Goal: Task Accomplishment & Management: Use online tool/utility

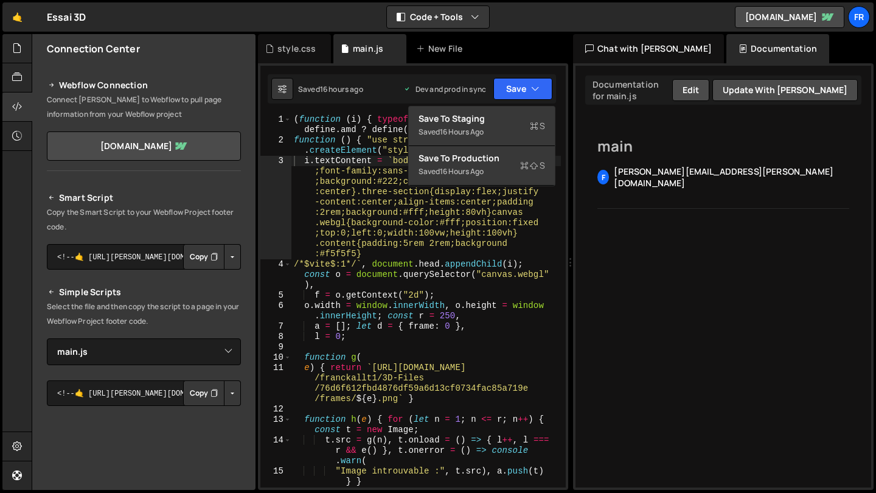
select select "47639"
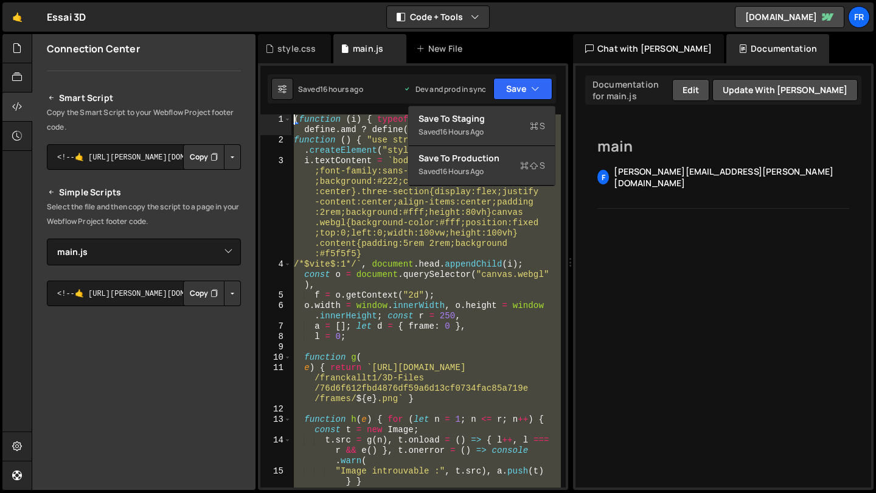
drag, startPoint x: 420, startPoint y: 369, endPoint x: 287, endPoint y: 20, distance: 374.0
click at [287, 20] on div "Hold on a sec... Are you certain you wish to leave this page? Any changes you'v…" at bounding box center [438, 246] width 876 height 493
type textarea "(function (i) { typeof define == "function" && define.amd ? define(i) : i() })(…"
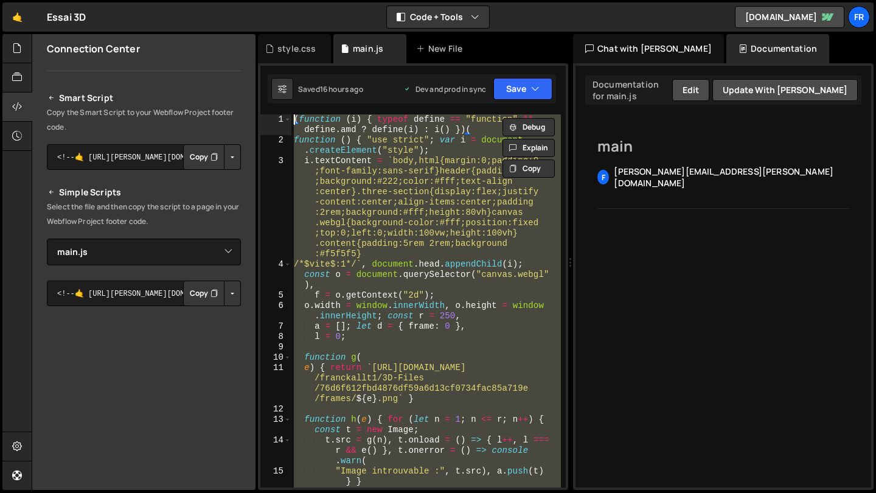
paste textarea
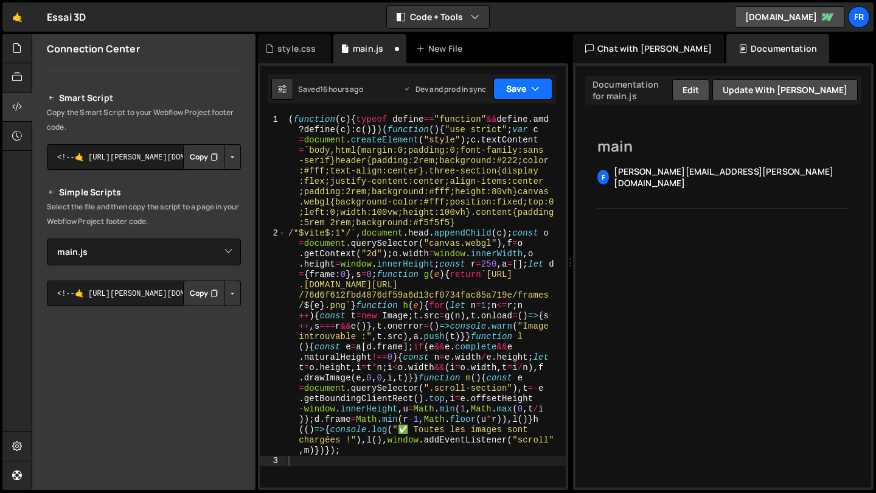
click at [513, 87] on button "Save" at bounding box center [522, 89] width 59 height 22
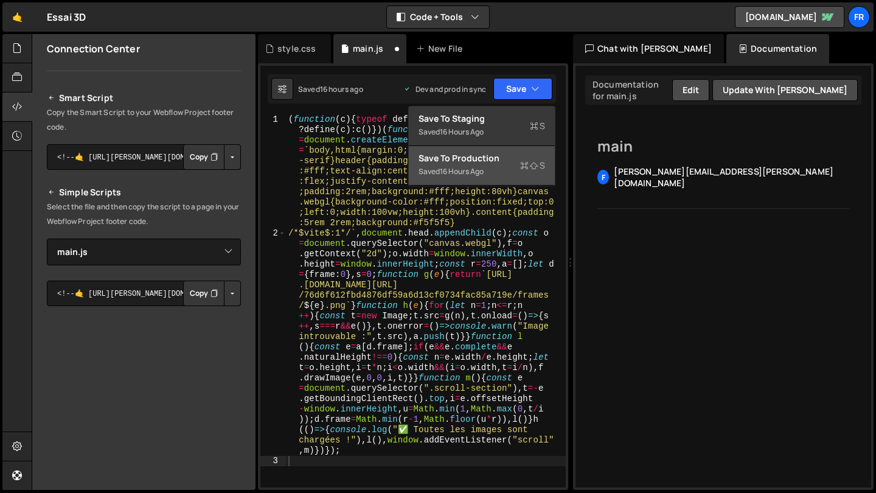
click at [474, 168] on div "16 hours ago" at bounding box center [462, 171] width 44 height 10
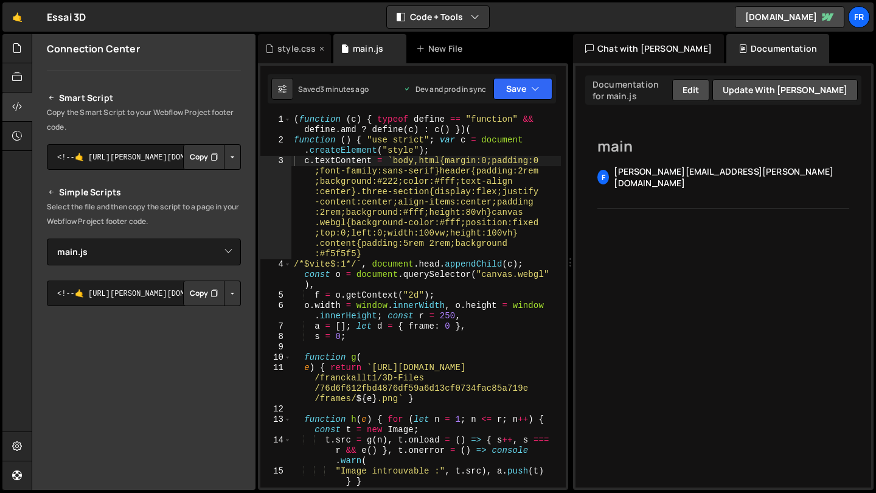
click at [284, 42] on div "style.css" at bounding box center [294, 48] width 73 height 29
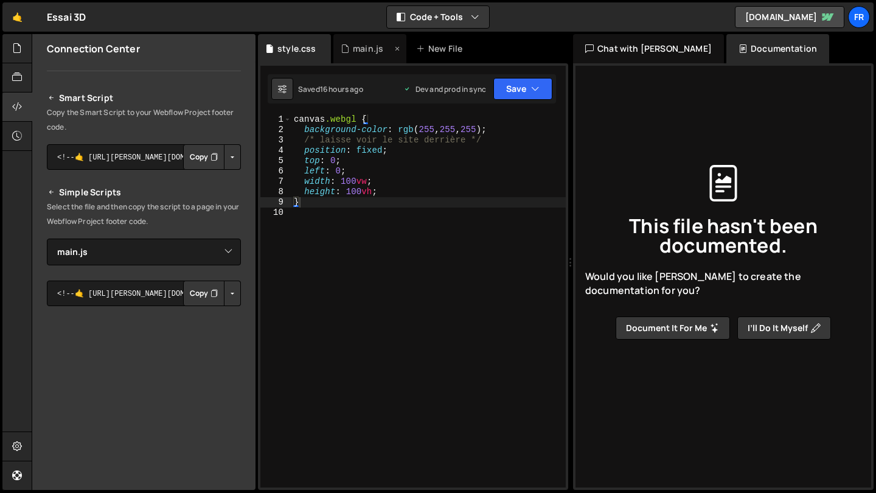
click at [354, 54] on div "main.js" at bounding box center [368, 49] width 30 height 12
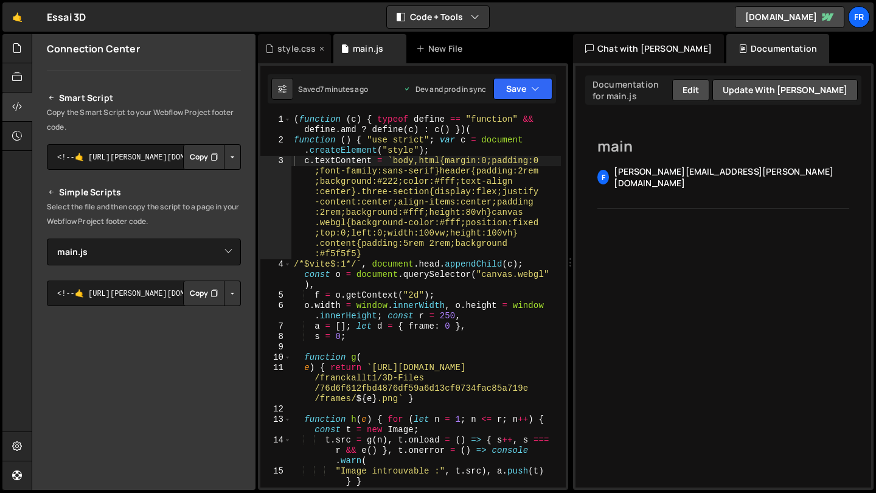
click at [296, 49] on div "style.css" at bounding box center [296, 49] width 38 height 12
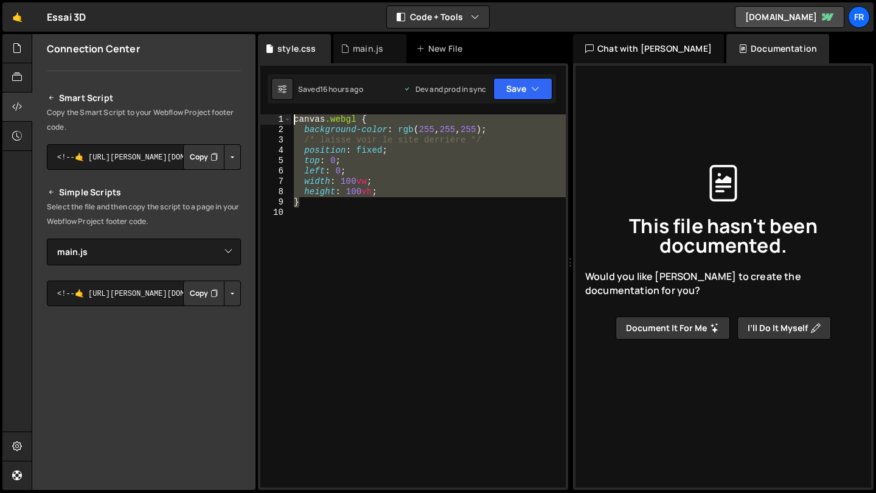
drag, startPoint x: 358, startPoint y: 202, endPoint x: 279, endPoint y: 106, distance: 124.0
click at [279, 106] on div "1 2 3 4 5 6 7 8 9 10 11 12 13 14 15 16 17 ( function ( c ) { typeof define == "…" at bounding box center [413, 276] width 310 height 426
type textarea "canvas.webgl { background-color: rgb(255, 255, 255);"
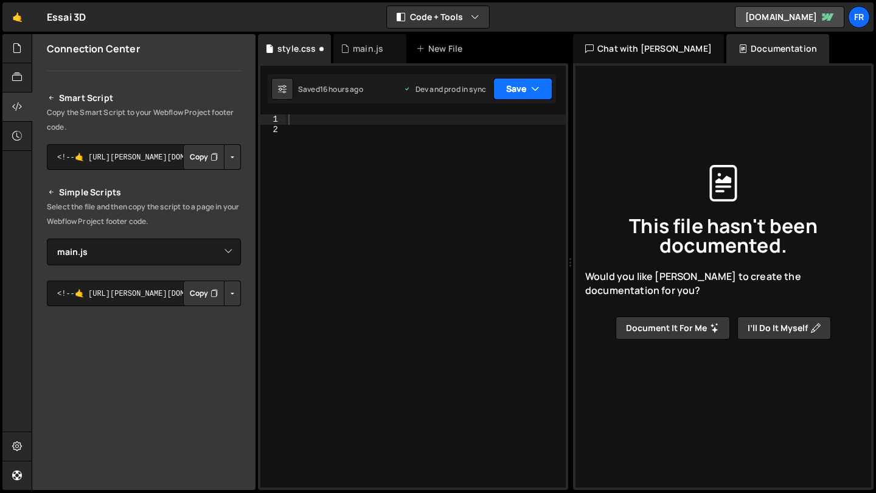
click at [526, 91] on button "Save" at bounding box center [522, 89] width 59 height 22
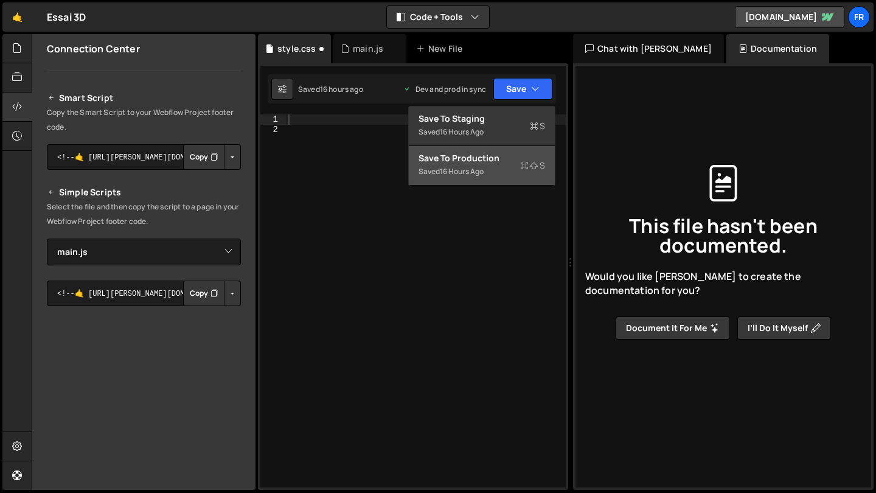
click at [512, 155] on div "Save to Production S" at bounding box center [482, 158] width 127 height 12
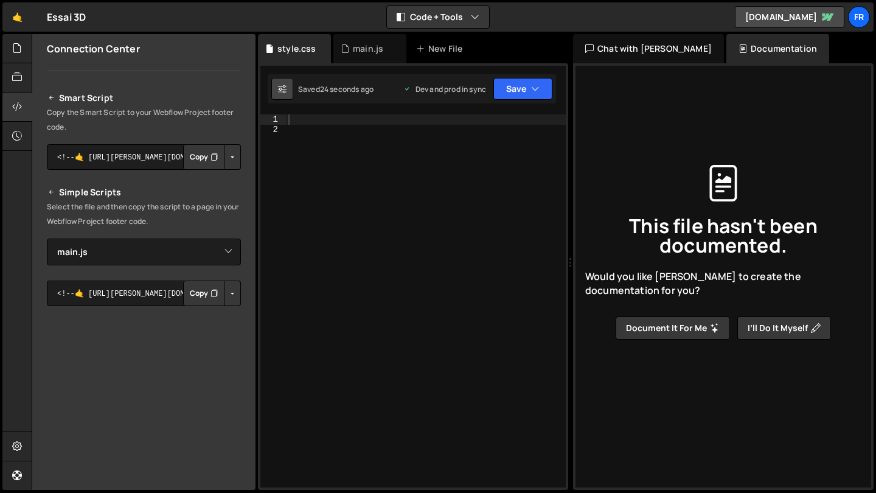
click at [291, 88] on button at bounding box center [282, 89] width 22 height 22
select select "editor"
select select "ace/theme/monokai"
type input "14"
checkbox input "true"
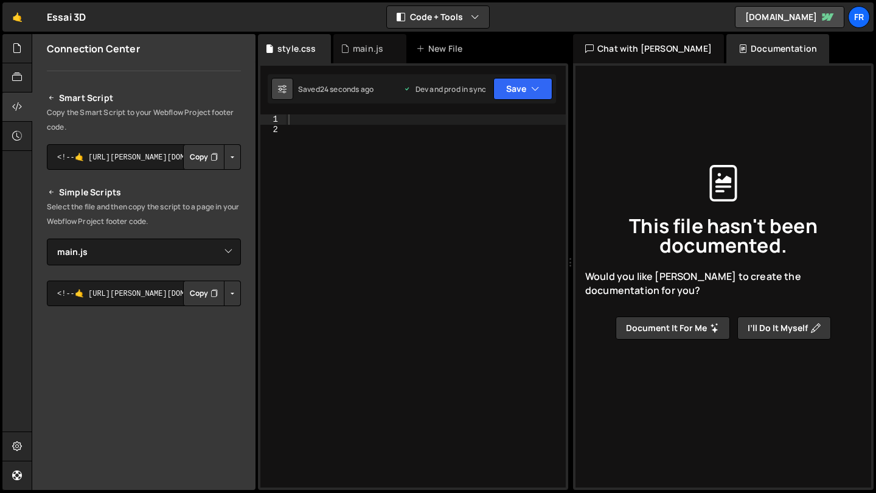
checkbox input "true"
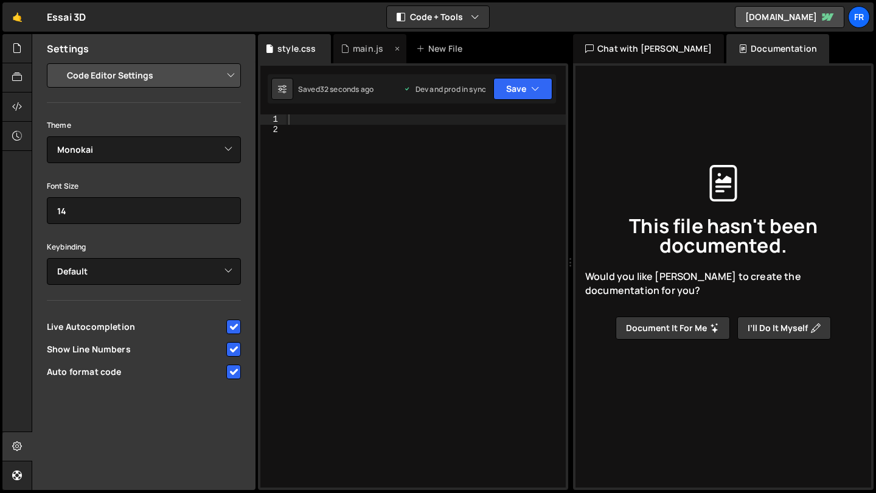
click at [368, 52] on div "main.js" at bounding box center [368, 49] width 30 height 12
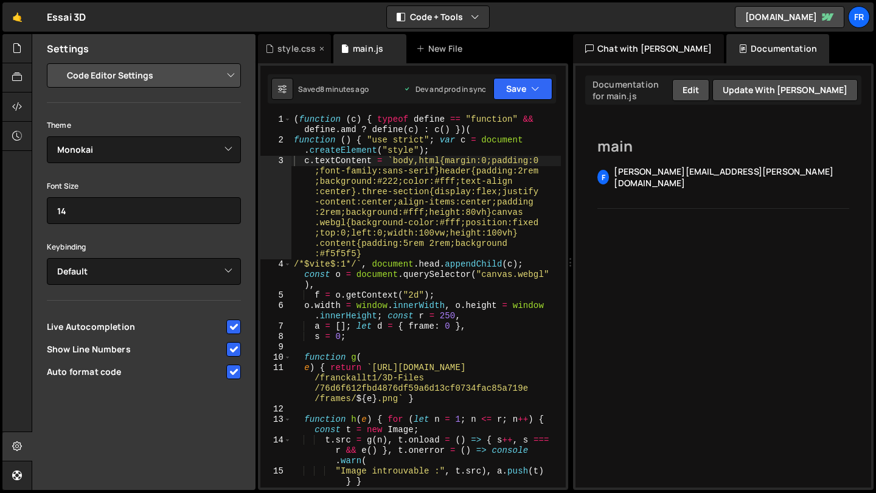
click at [287, 46] on div "style.css" at bounding box center [296, 49] width 38 height 12
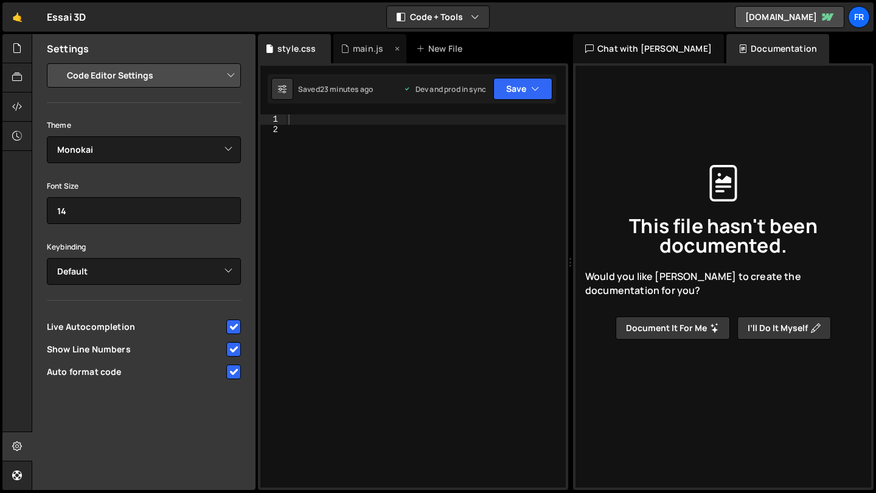
click at [353, 46] on div "main.js" at bounding box center [368, 49] width 30 height 12
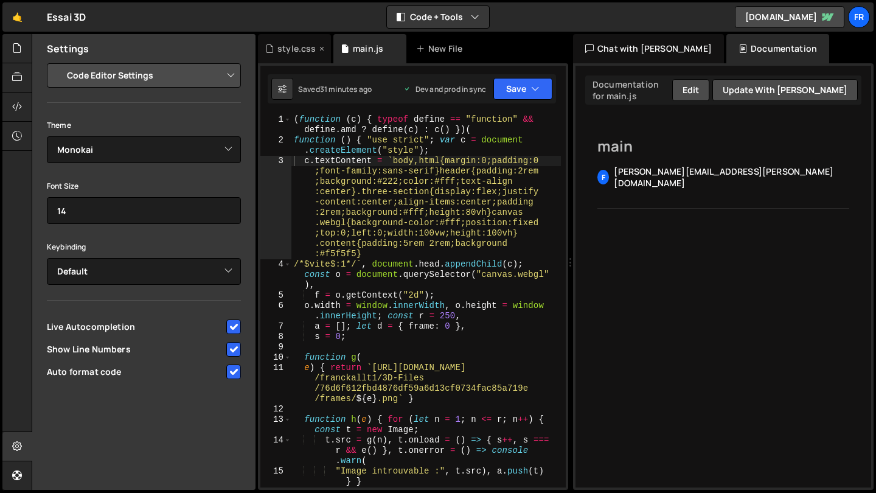
click at [304, 46] on div "style.css" at bounding box center [296, 49] width 38 height 12
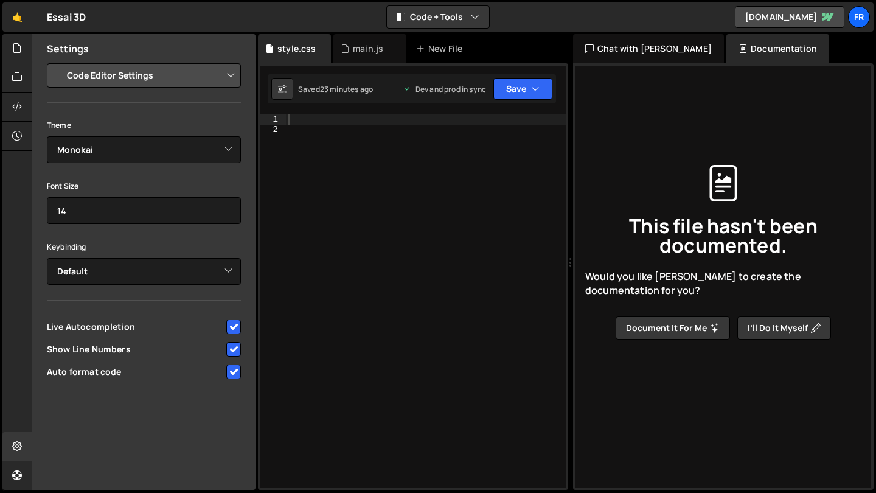
click at [330, 148] on div at bounding box center [426, 311] width 280 height 394
paste textarea "}"
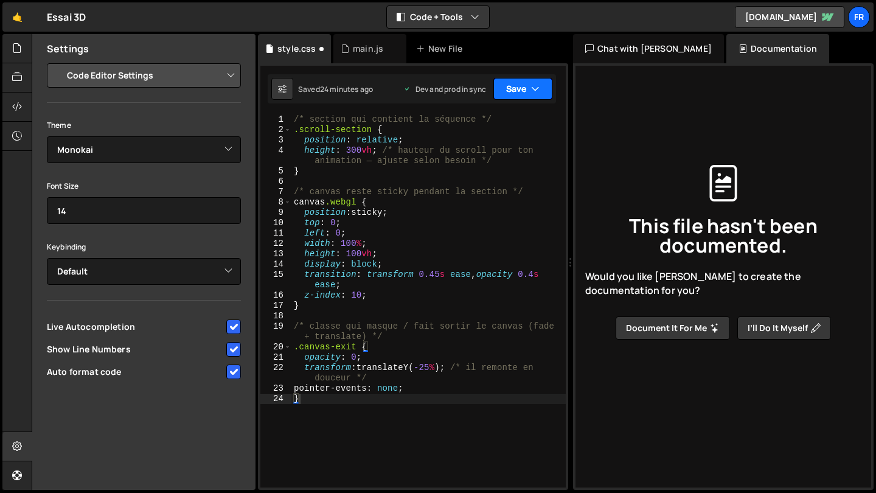
click at [519, 85] on button "Save" at bounding box center [522, 89] width 59 height 22
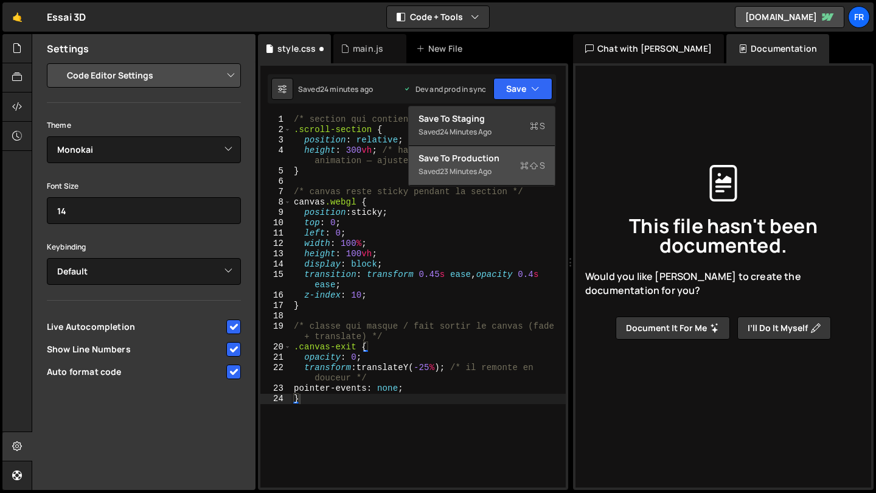
click at [513, 157] on div "Save to Production S" at bounding box center [482, 158] width 127 height 12
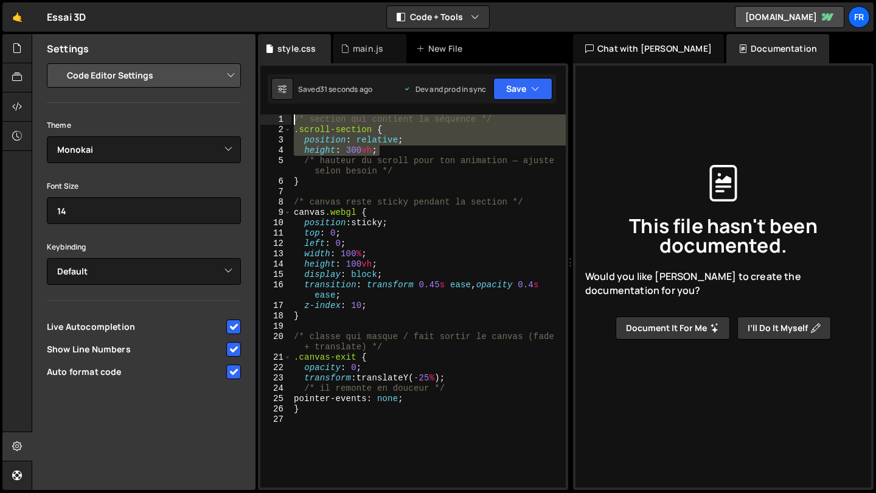
drag, startPoint x: 408, startPoint y: 148, endPoint x: 381, endPoint y: 90, distance: 64.5
click at [381, 90] on div "Debug Explain Copy style.css main.js New File Saved 31 seconds ago Dev and prod…" at bounding box center [413, 262] width 310 height 456
type textarea "/* section qui contient la séquence */ .scroll-section {"
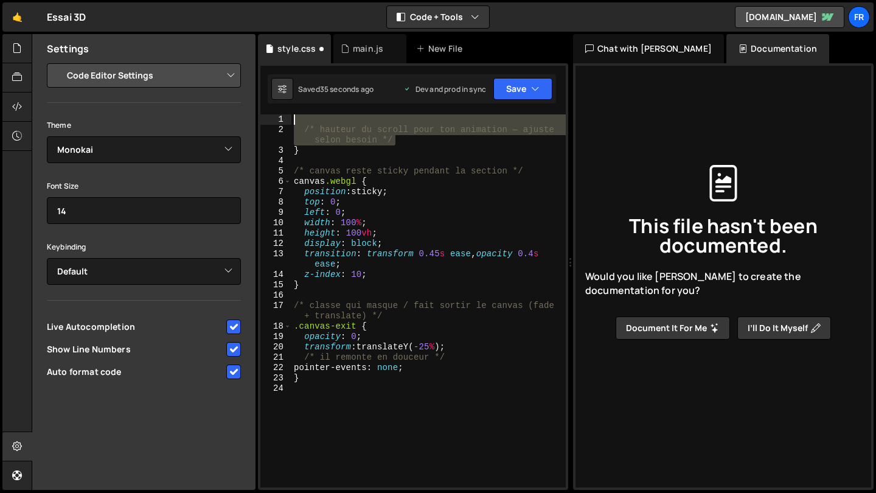
drag, startPoint x: 416, startPoint y: 137, endPoint x: 271, endPoint y: 110, distance: 146.8
click at [271, 110] on div "1 2 3 4 5 6 7 8 9 10 11 12 13 14 15 16 17 ( function ( c ) { typeof define == "…" at bounding box center [413, 276] width 310 height 426
type textarea "/* hauteur du scroll pour ton animation — ajuste selon besoin */"
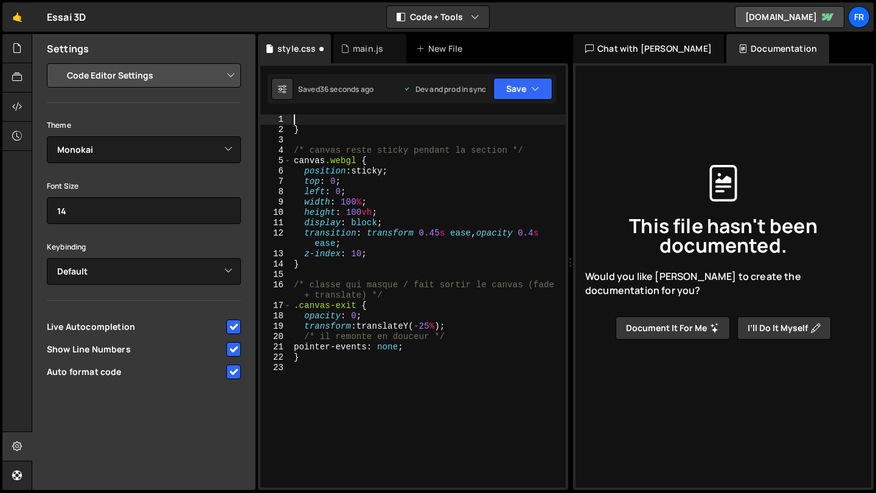
type textarea "}"
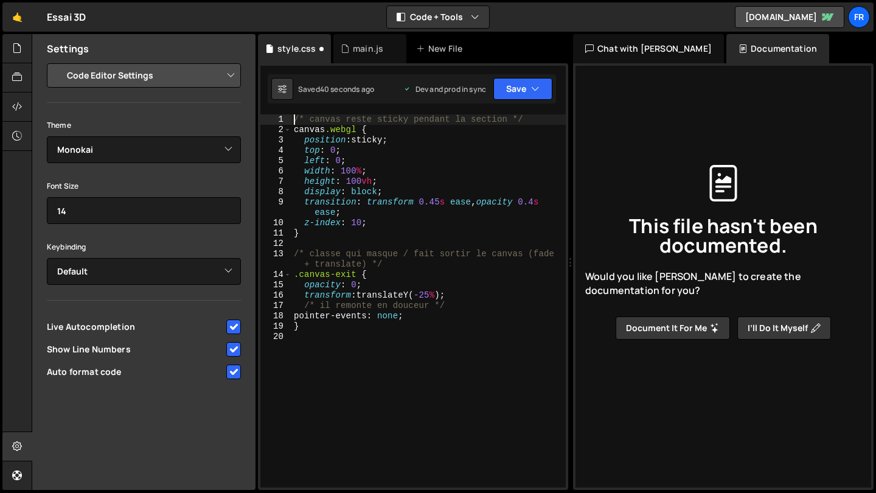
click at [520, 100] on div "Saved 40 seconds ago Dev and prod in sync Upgrade to Edit Save Save to Staging …" at bounding box center [412, 88] width 288 height 29
click at [520, 96] on button "Save" at bounding box center [522, 89] width 59 height 22
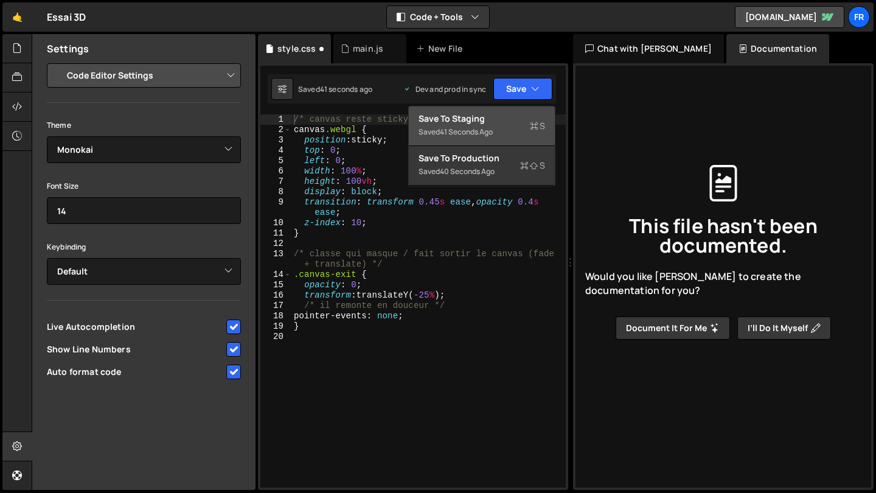
click at [506, 144] on button "Save to Staging S Saved 41 seconds ago" at bounding box center [482, 126] width 146 height 40
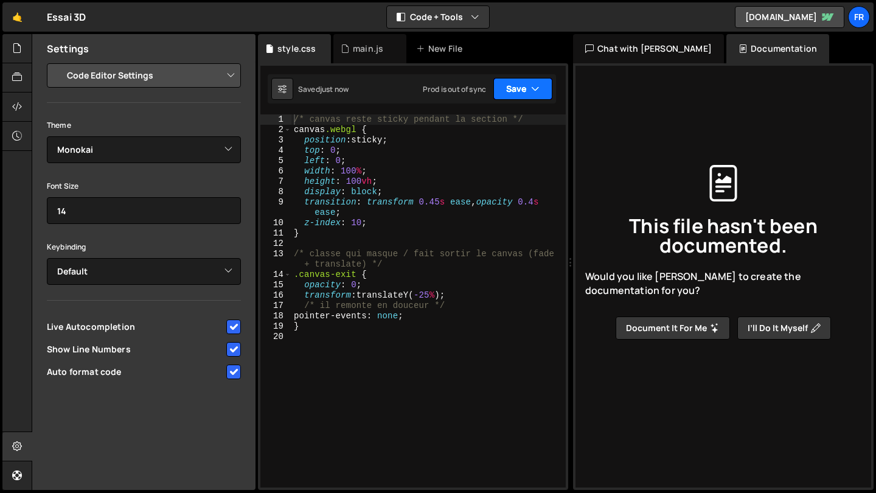
click at [528, 85] on button "Save" at bounding box center [522, 89] width 59 height 22
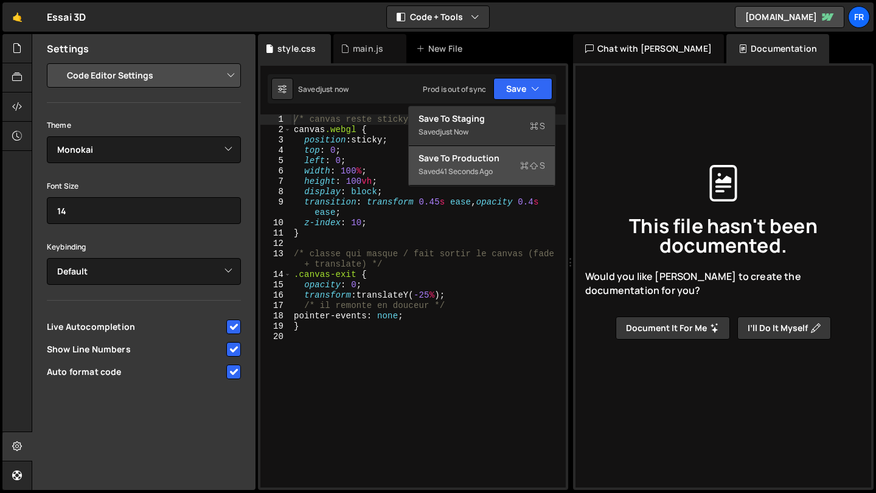
click at [521, 167] on icon at bounding box center [524, 165] width 9 height 12
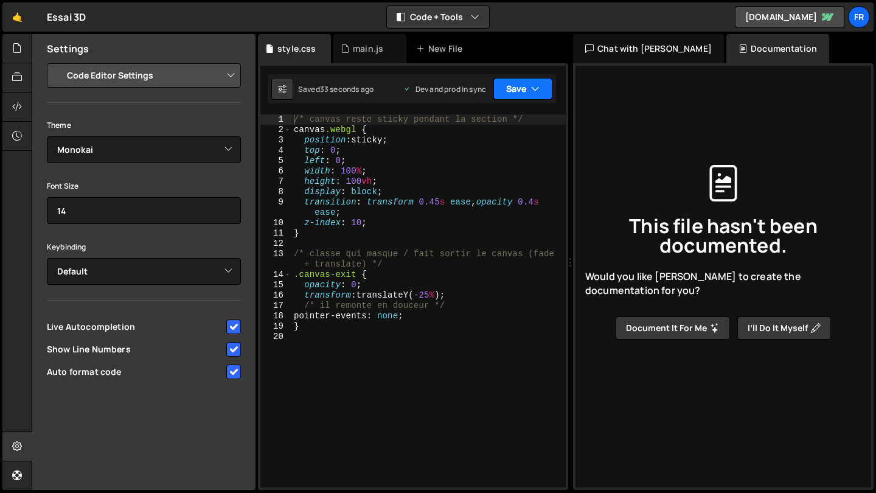
click at [515, 96] on button "Save" at bounding box center [522, 89] width 59 height 22
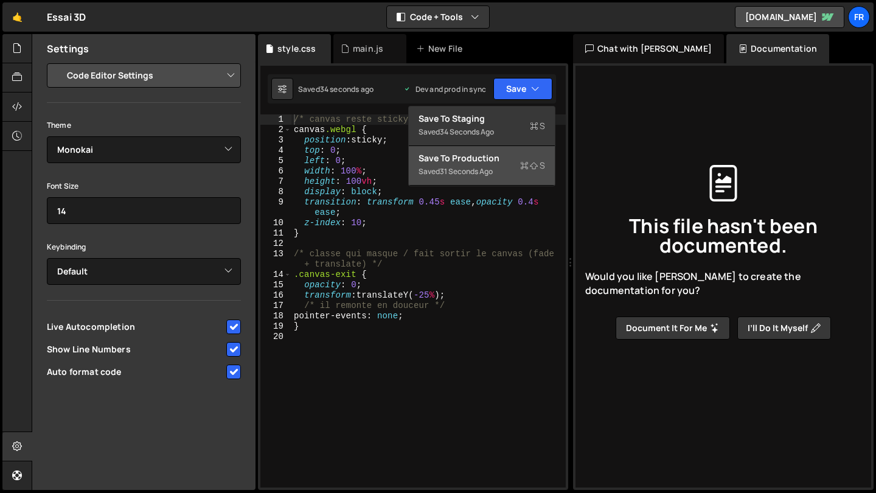
click at [516, 160] on div "Save to Production S" at bounding box center [482, 158] width 127 height 12
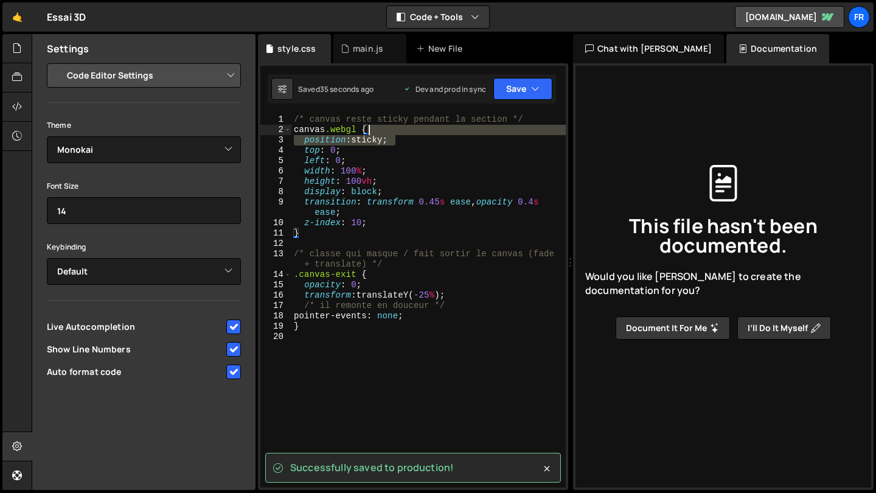
drag, startPoint x: 408, startPoint y: 141, endPoint x: 405, endPoint y: 126, distance: 15.1
click at [405, 126] on div "/* canvas reste sticky pendant la section */ canvas .webgl { position : sticky …" at bounding box center [428, 311] width 274 height 394
type textarea "canvas.webgl { position: sticky;"
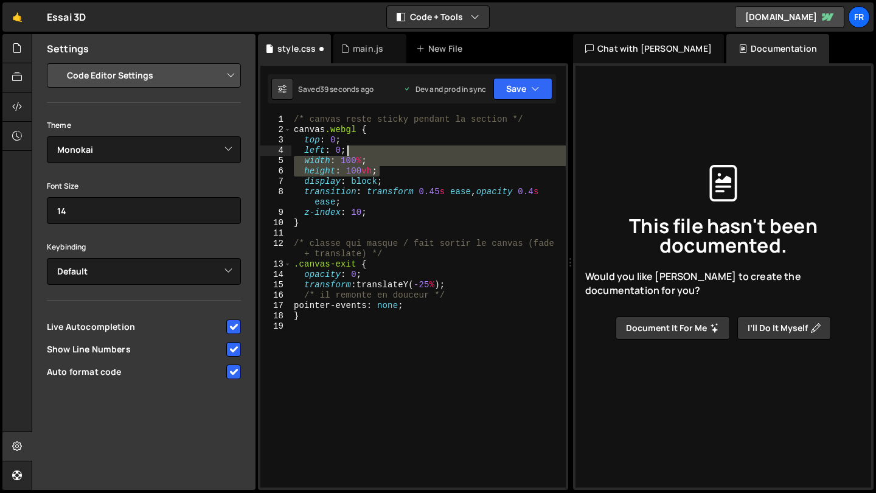
drag, startPoint x: 384, startPoint y: 171, endPoint x: 377, endPoint y: 150, distance: 22.7
click at [377, 150] on div "/* canvas reste sticky pendant la section */ canvas .webgl { top : 0 ; left : 0…" at bounding box center [428, 311] width 274 height 394
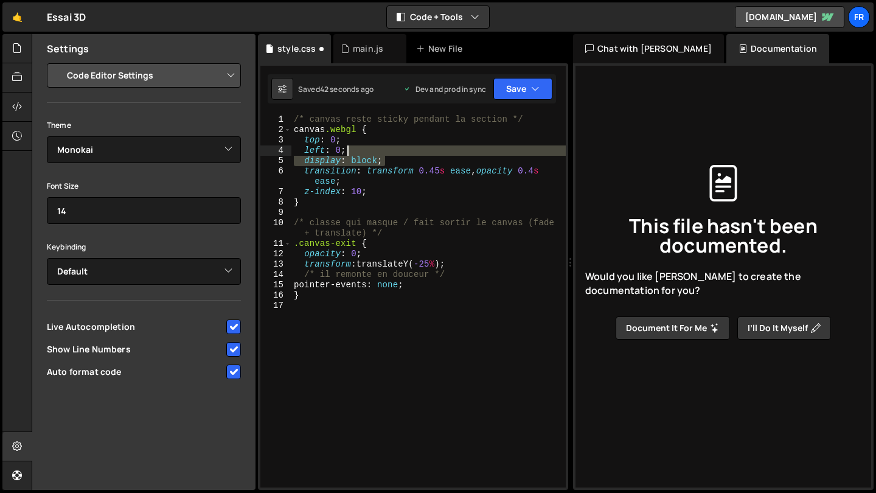
drag, startPoint x: 397, startPoint y: 159, endPoint x: 390, endPoint y: 151, distance: 10.4
click at [390, 151] on div "/* canvas reste sticky pendant la section */ canvas .webgl { top : 0 ; left : 0…" at bounding box center [428, 311] width 274 height 394
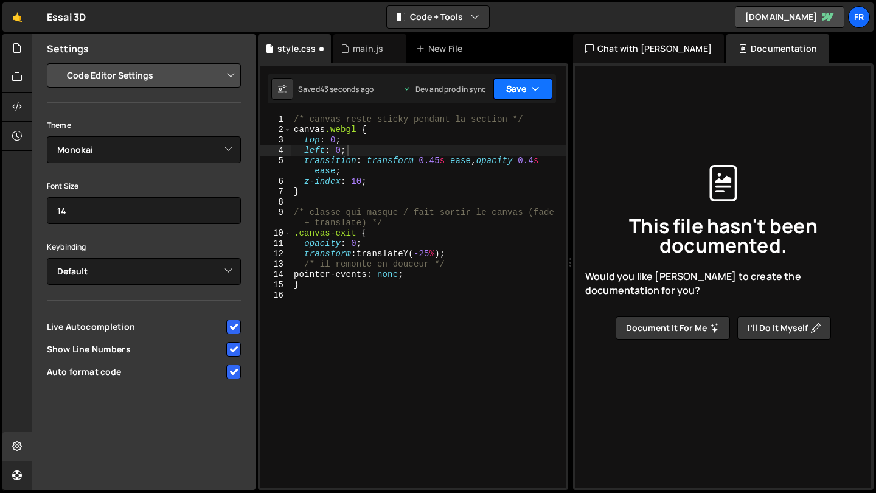
click at [520, 92] on button "Save" at bounding box center [522, 89] width 59 height 22
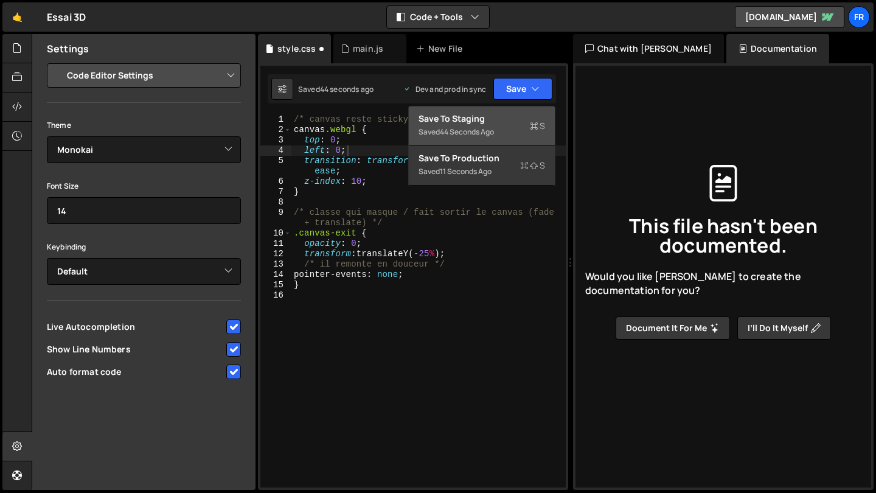
click at [510, 142] on button "Save to Staging S Saved 44 seconds ago" at bounding box center [482, 126] width 146 height 40
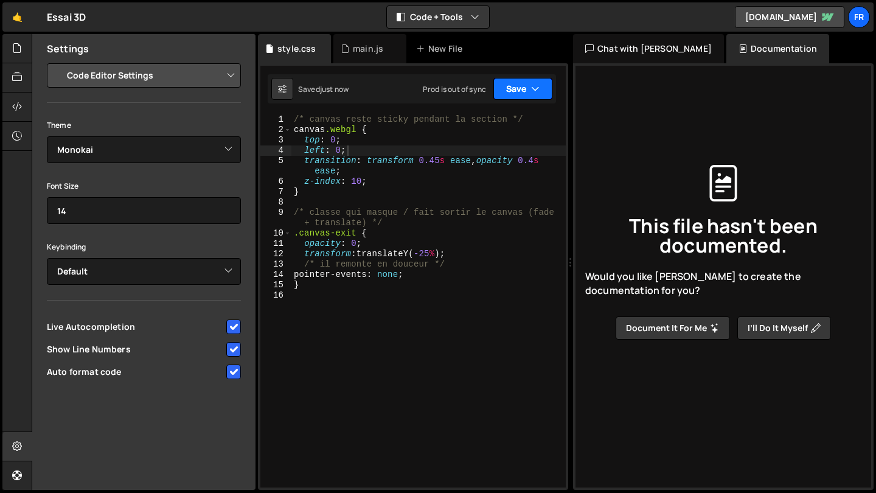
click at [520, 92] on button "Save" at bounding box center [522, 89] width 59 height 22
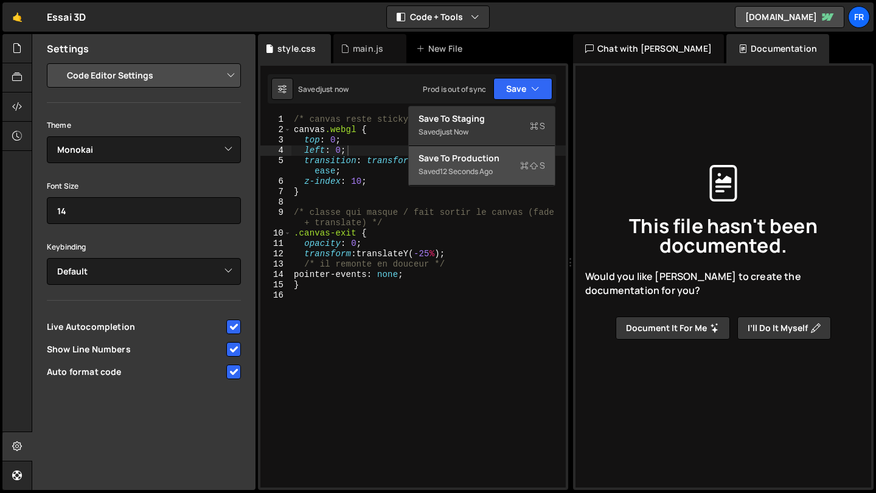
click at [508, 161] on div "Save to Production S" at bounding box center [482, 158] width 127 height 12
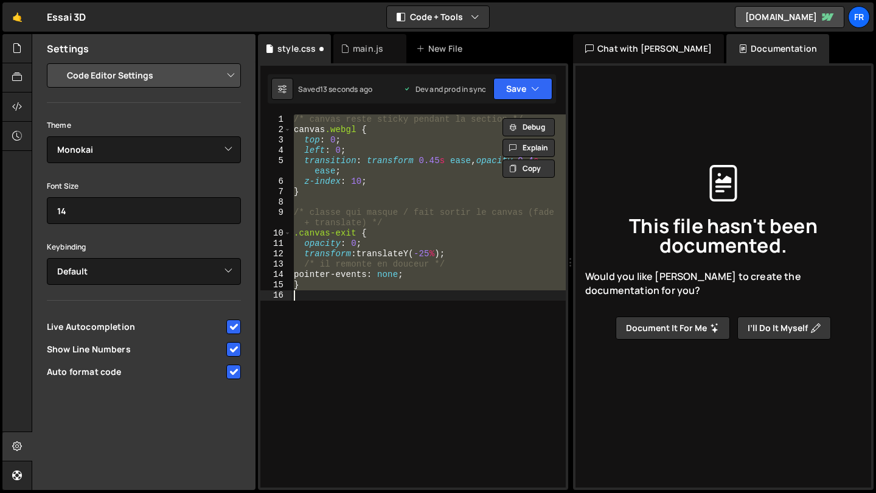
click at [410, 162] on div "/* canvas reste sticky pendant la section */ canvas .webgl { top : 0 ; left : 0…" at bounding box center [428, 300] width 274 height 373
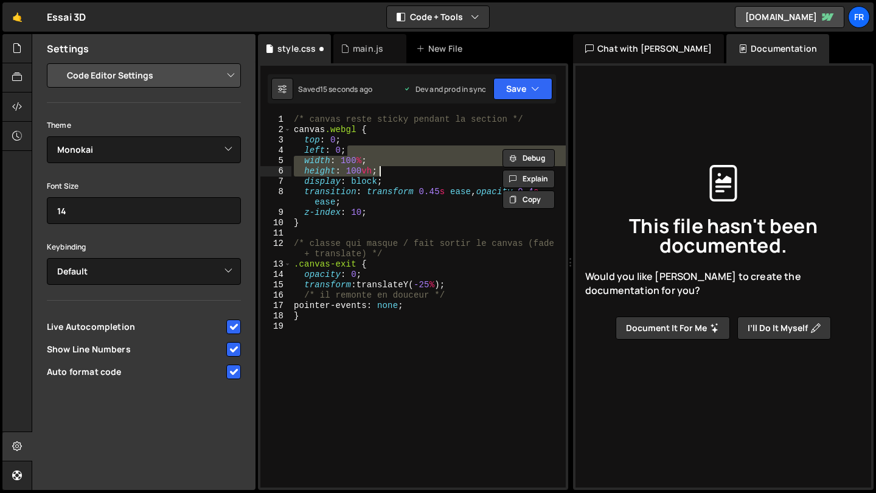
click at [409, 162] on div "/* canvas reste sticky pendant la section */ canvas .webgl { top : 0 ; left : 0…" at bounding box center [428, 300] width 274 height 373
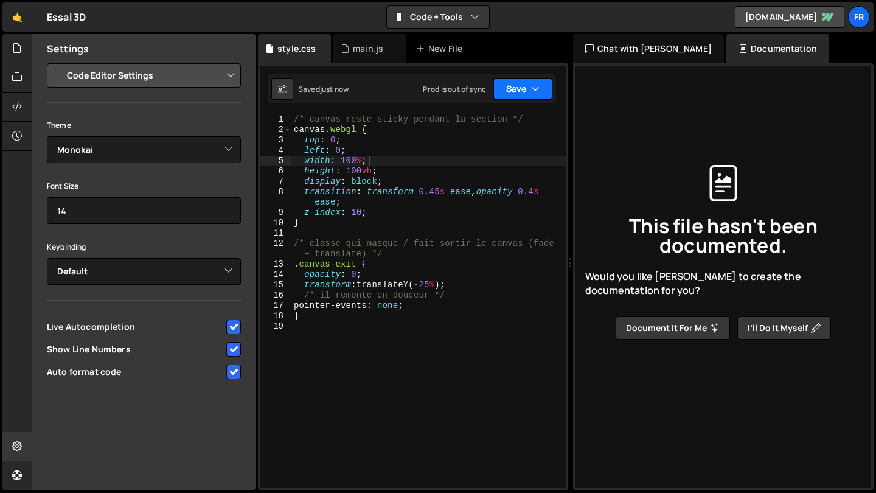
click at [524, 85] on button "Save" at bounding box center [522, 89] width 59 height 22
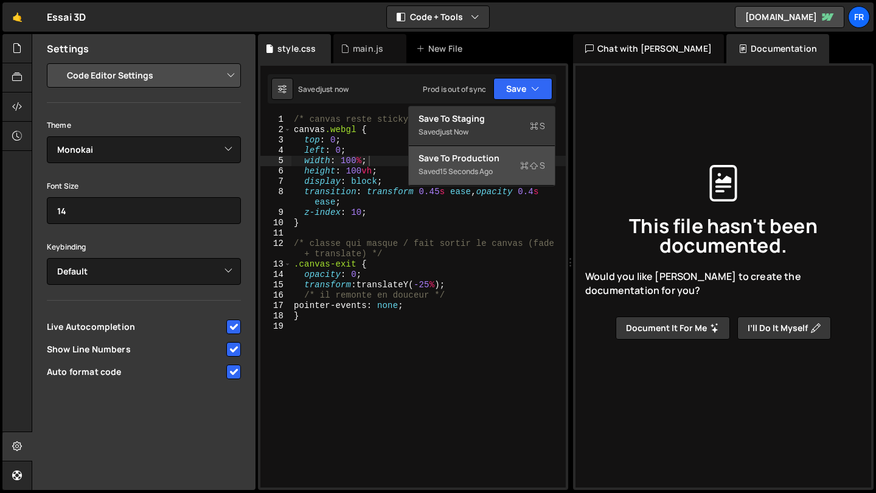
click at [503, 179] on button "Save to Production S Saved 15 seconds ago" at bounding box center [482, 166] width 146 height 40
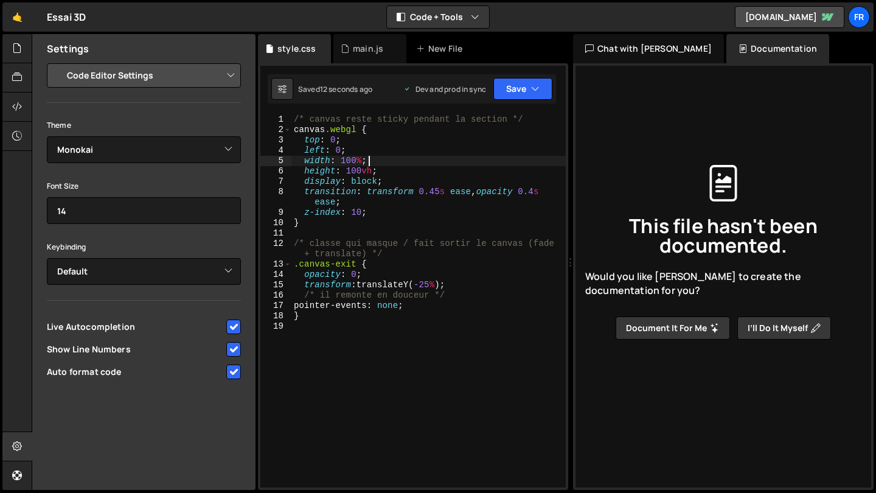
click at [420, 160] on div "/* canvas reste sticky pendant la section */ canvas .webgl { top : 0 ; left : 0…" at bounding box center [428, 311] width 274 height 394
click at [403, 133] on div "/* canvas reste sticky pendant la section */ canvas .webgl { top : 0 ; left : 0…" at bounding box center [428, 311] width 274 height 394
type textarea "canvas.webgl {"
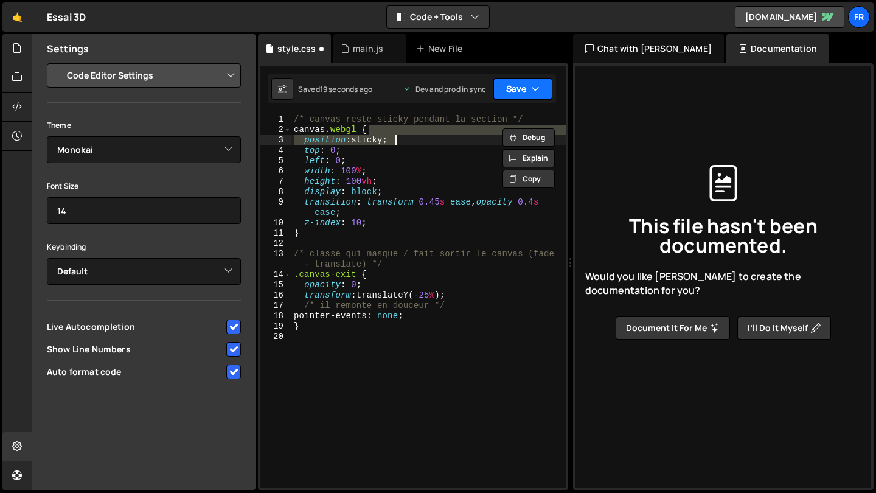
click at [503, 89] on button "Save" at bounding box center [522, 89] width 59 height 22
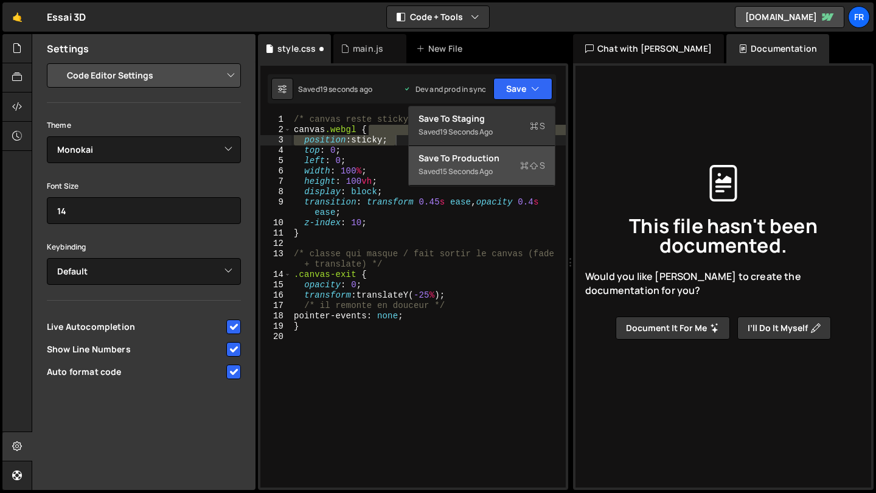
click at [500, 153] on div "Save to Production S" at bounding box center [482, 158] width 127 height 12
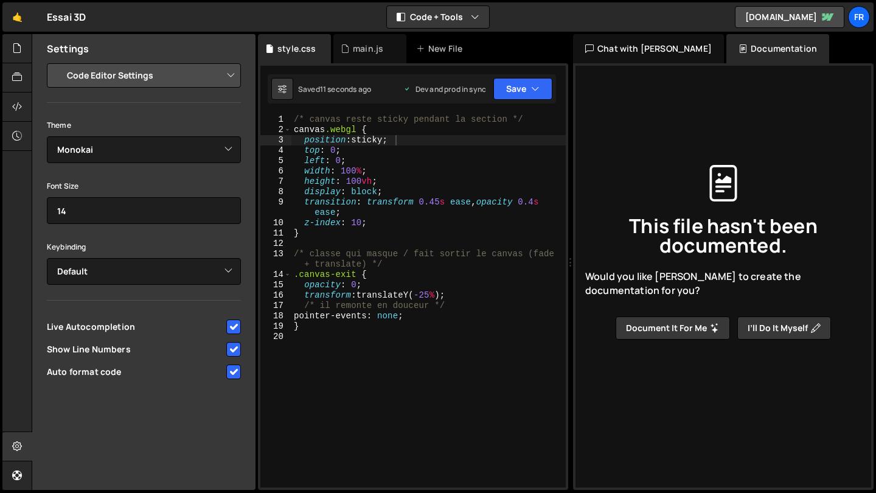
click at [351, 183] on div "/* canvas reste sticky pendant la section */ canvas .webgl { position : sticky …" at bounding box center [428, 311] width 274 height 394
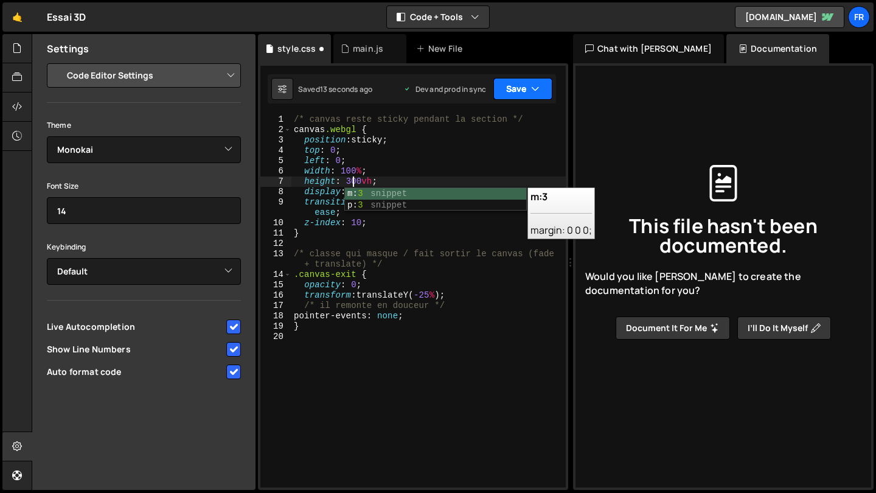
click at [510, 87] on button "Save" at bounding box center [522, 89] width 59 height 22
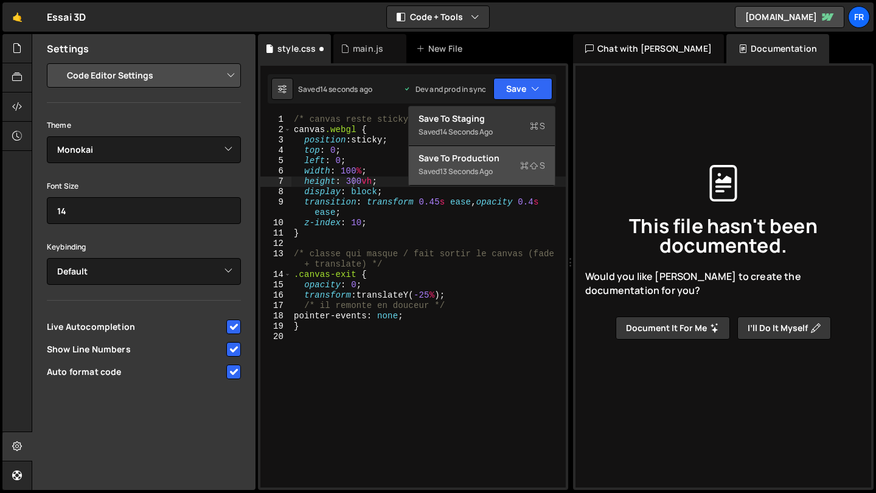
click at [490, 156] on div "Save to Production S" at bounding box center [482, 158] width 127 height 12
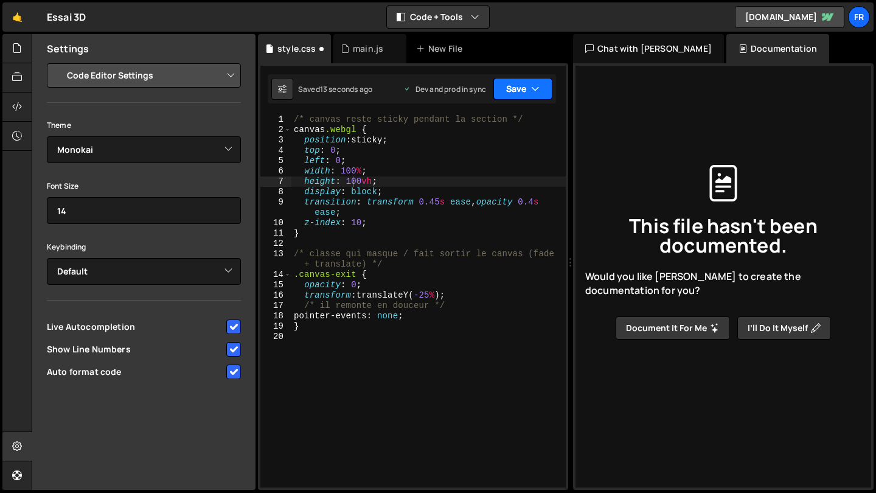
click at [528, 91] on button "Save" at bounding box center [522, 89] width 59 height 22
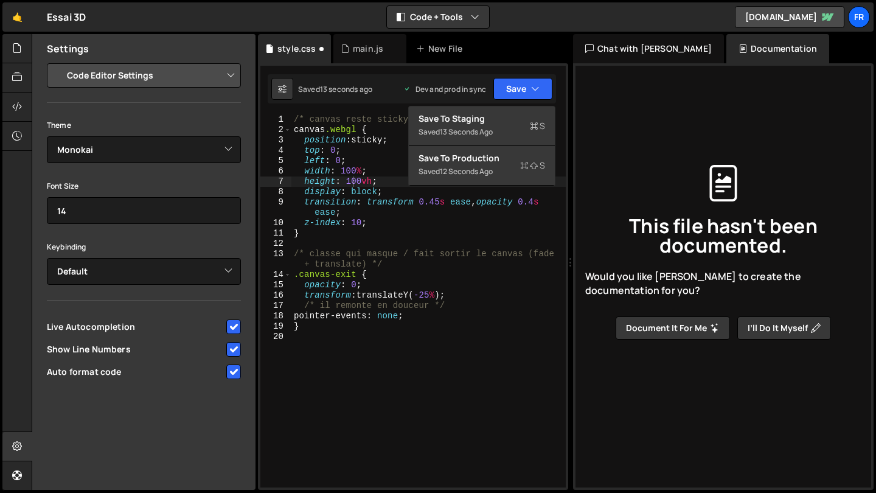
click at [503, 176] on div "Saved 12 seconds ago" at bounding box center [482, 171] width 127 height 15
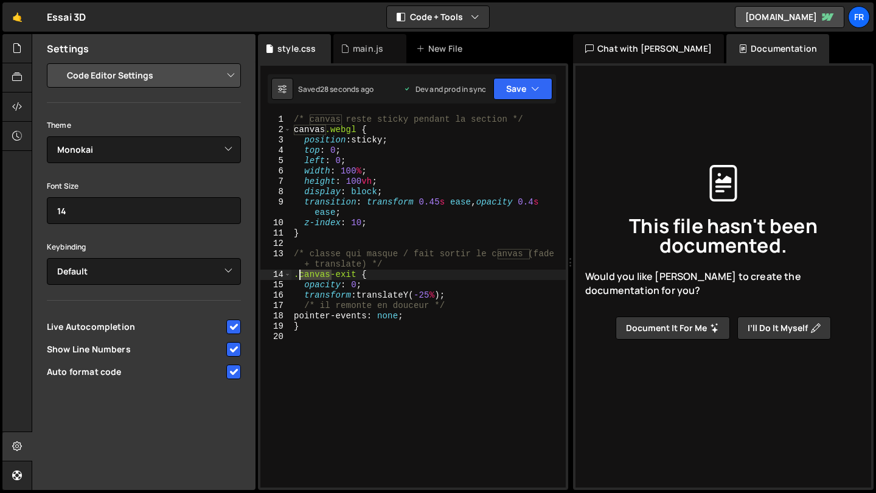
drag, startPoint x: 331, startPoint y: 274, endPoint x: 300, endPoint y: 274, distance: 31.0
click at [300, 274] on div "/* canvas reste sticky pendant la section */ canvas .webgl { position : sticky …" at bounding box center [428, 311] width 274 height 394
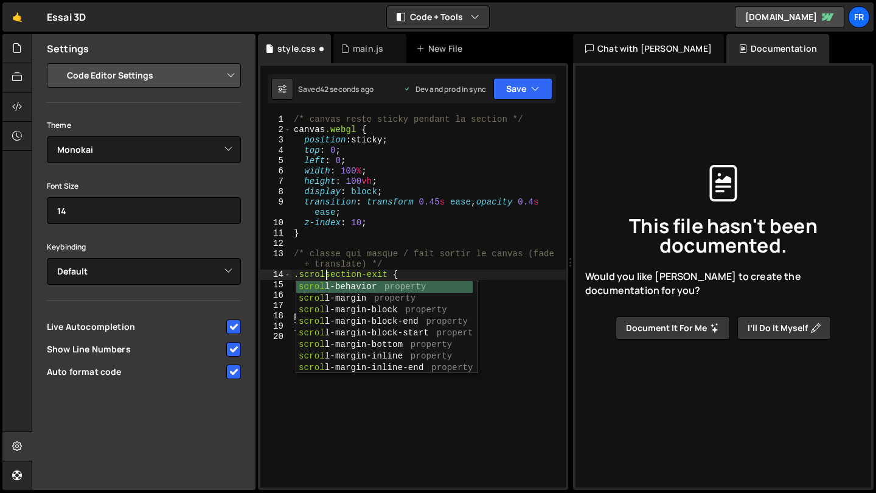
scroll to position [0, 3]
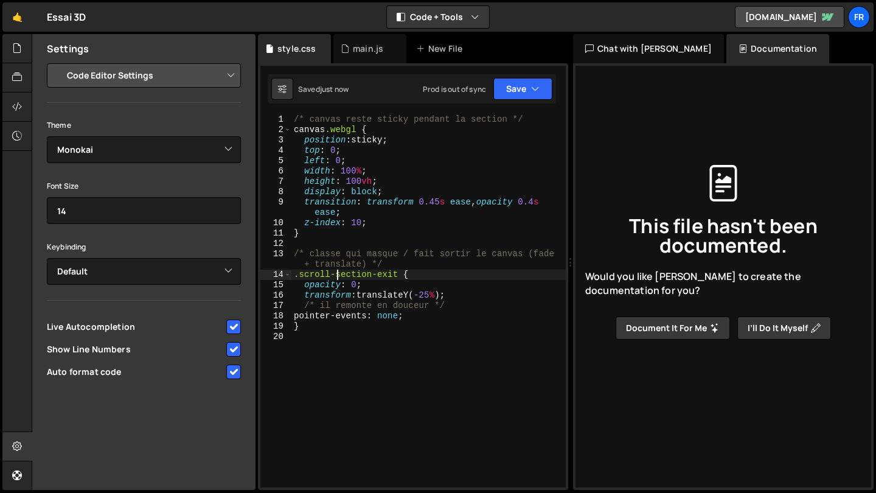
type textarea ".scroll-section-exit {"
click at [524, 100] on div "Saved just now Prod is out of sync Upgrade to Edit Save Save to Staging S Saved…" at bounding box center [412, 88] width 288 height 29
click at [524, 96] on button "Save" at bounding box center [522, 89] width 59 height 22
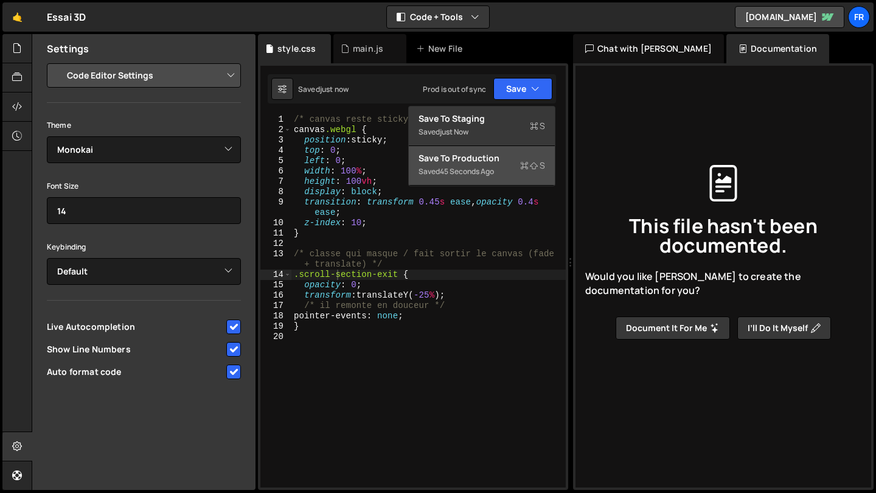
click at [512, 163] on div "Save to Production S" at bounding box center [482, 158] width 127 height 12
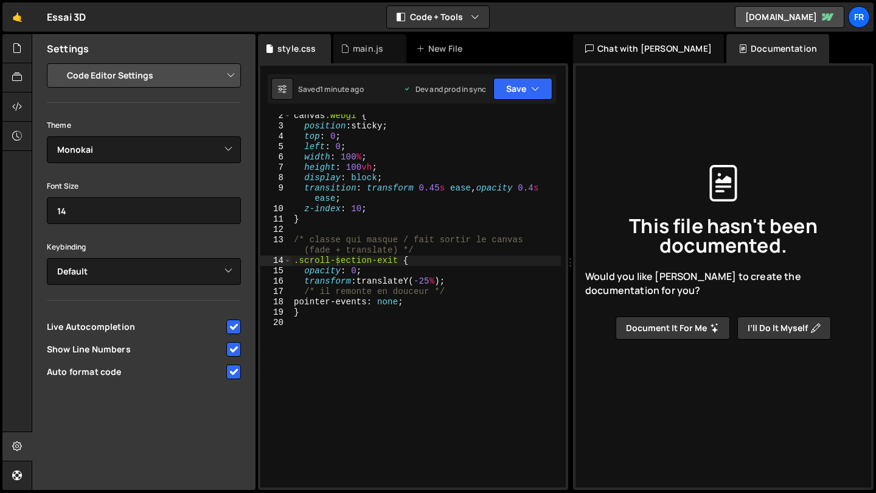
scroll to position [0, 0]
